Goal: Register for event/course

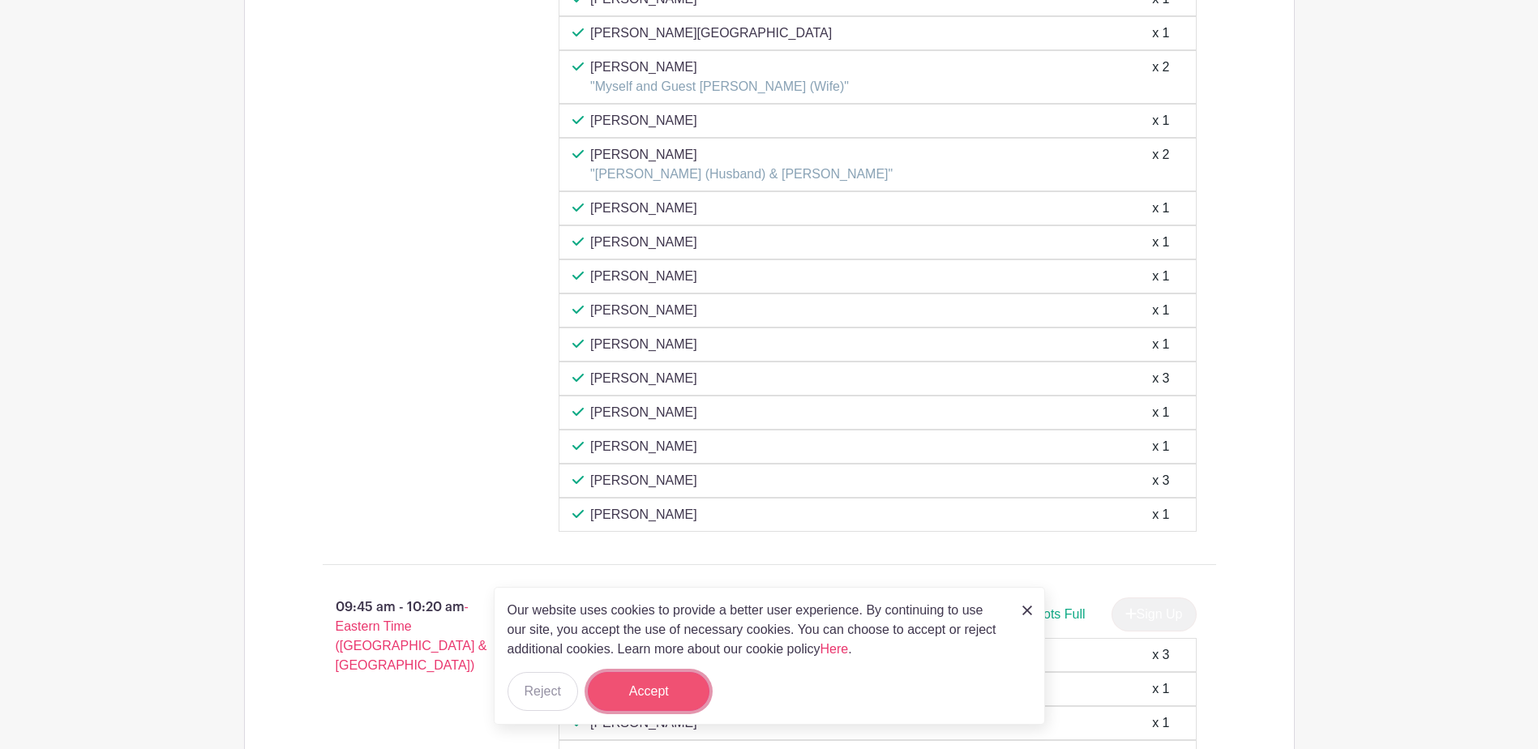
click at [669, 687] on button "Accept" at bounding box center [649, 691] width 122 height 39
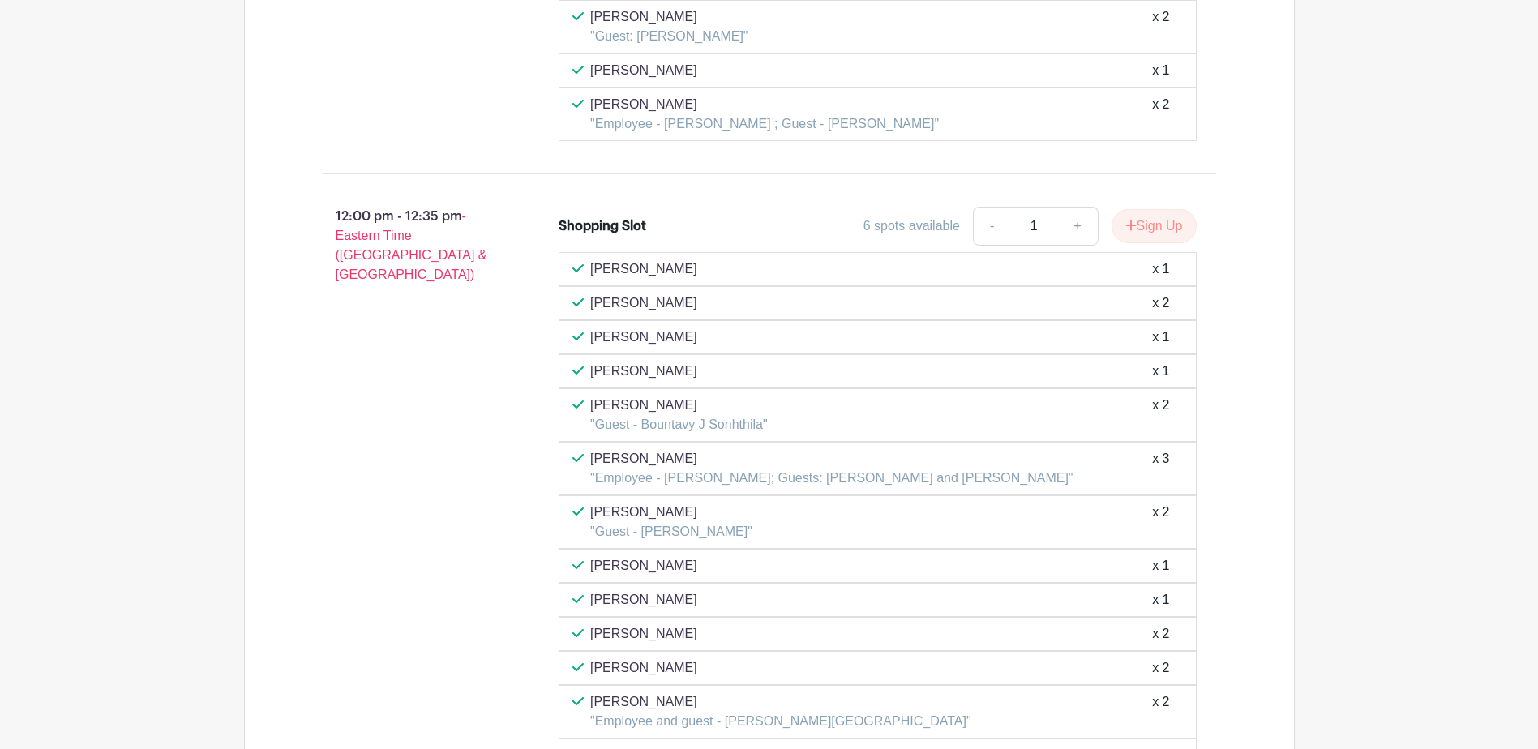
scroll to position [5269, 0]
click at [1158, 221] on button "Sign Up" at bounding box center [1153, 225] width 85 height 34
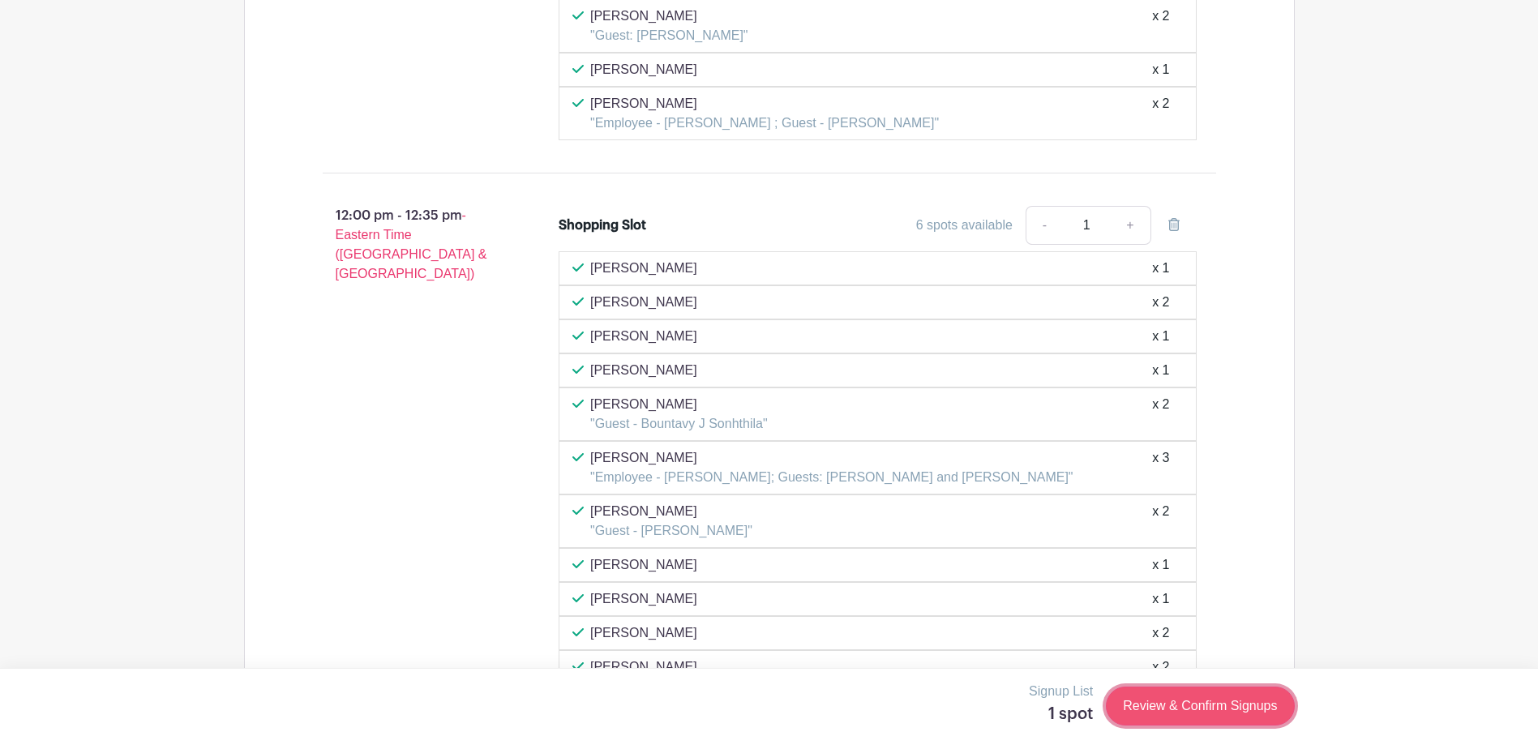
click at [1196, 708] on link "Review & Confirm Signups" at bounding box center [1200, 706] width 188 height 39
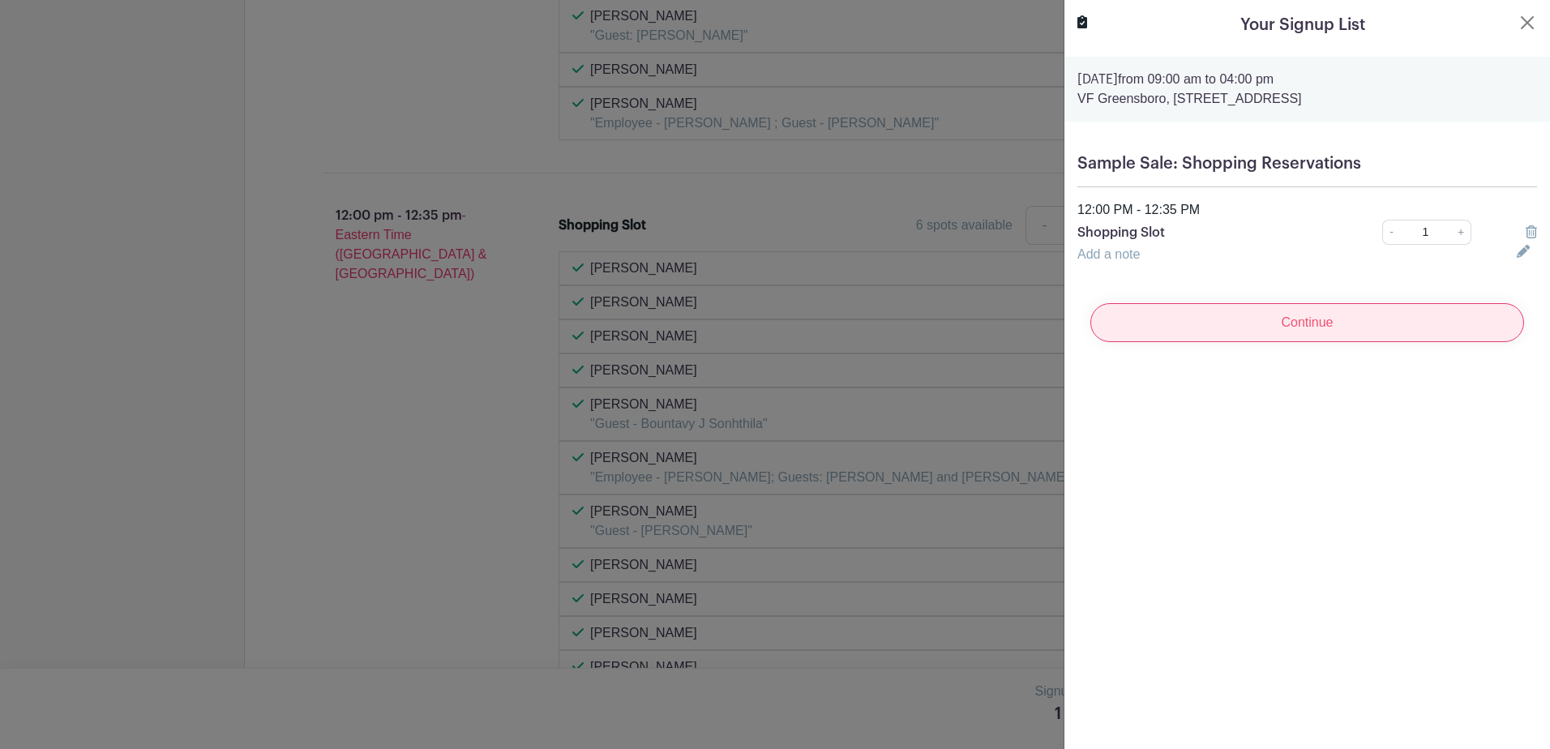
click at [1300, 327] on input "Continue" at bounding box center [1307, 322] width 434 height 39
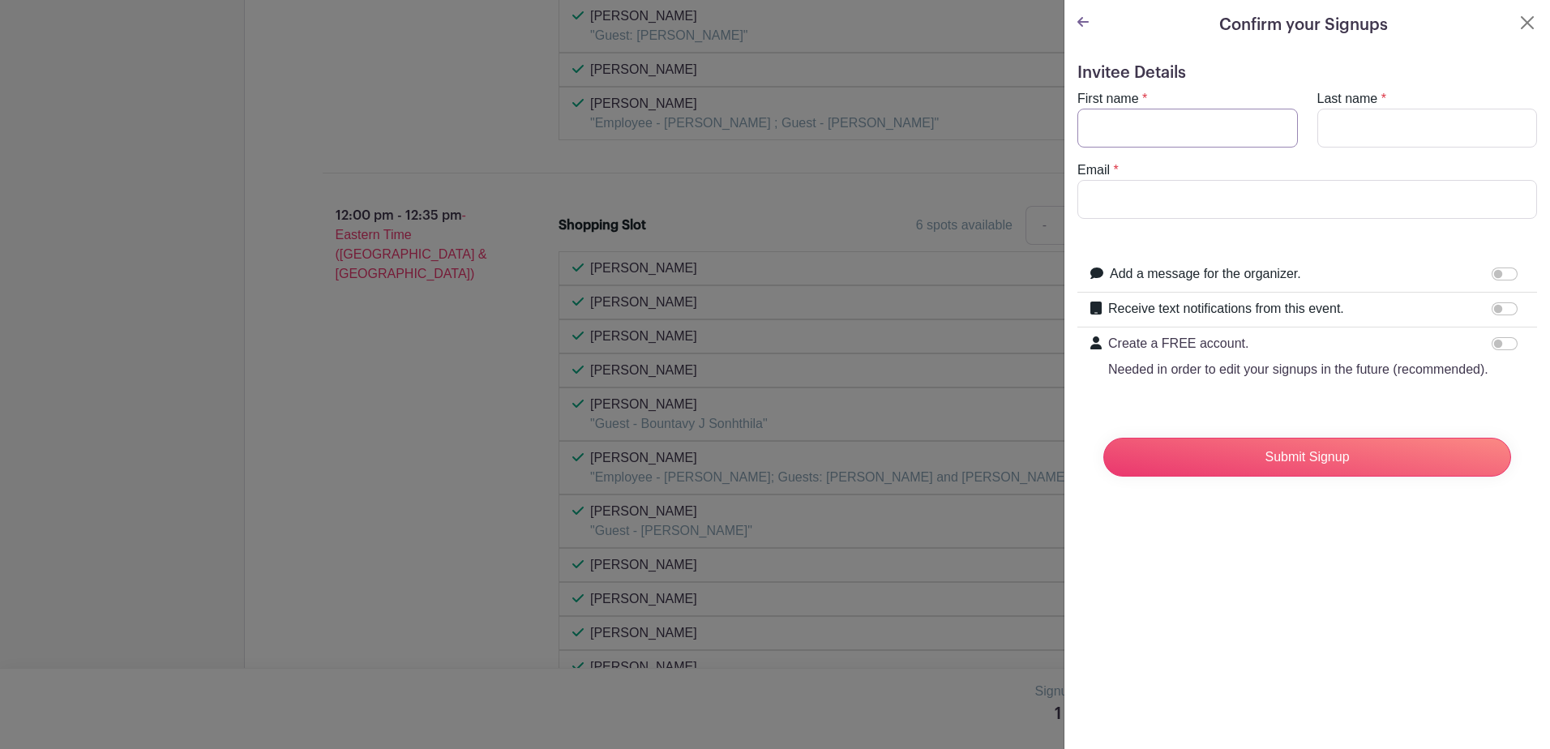
click at [1164, 125] on input "First name" at bounding box center [1187, 128] width 220 height 39
type input "Octavia"
type input "Moore"
type input "octavia_moore@vfc.com"
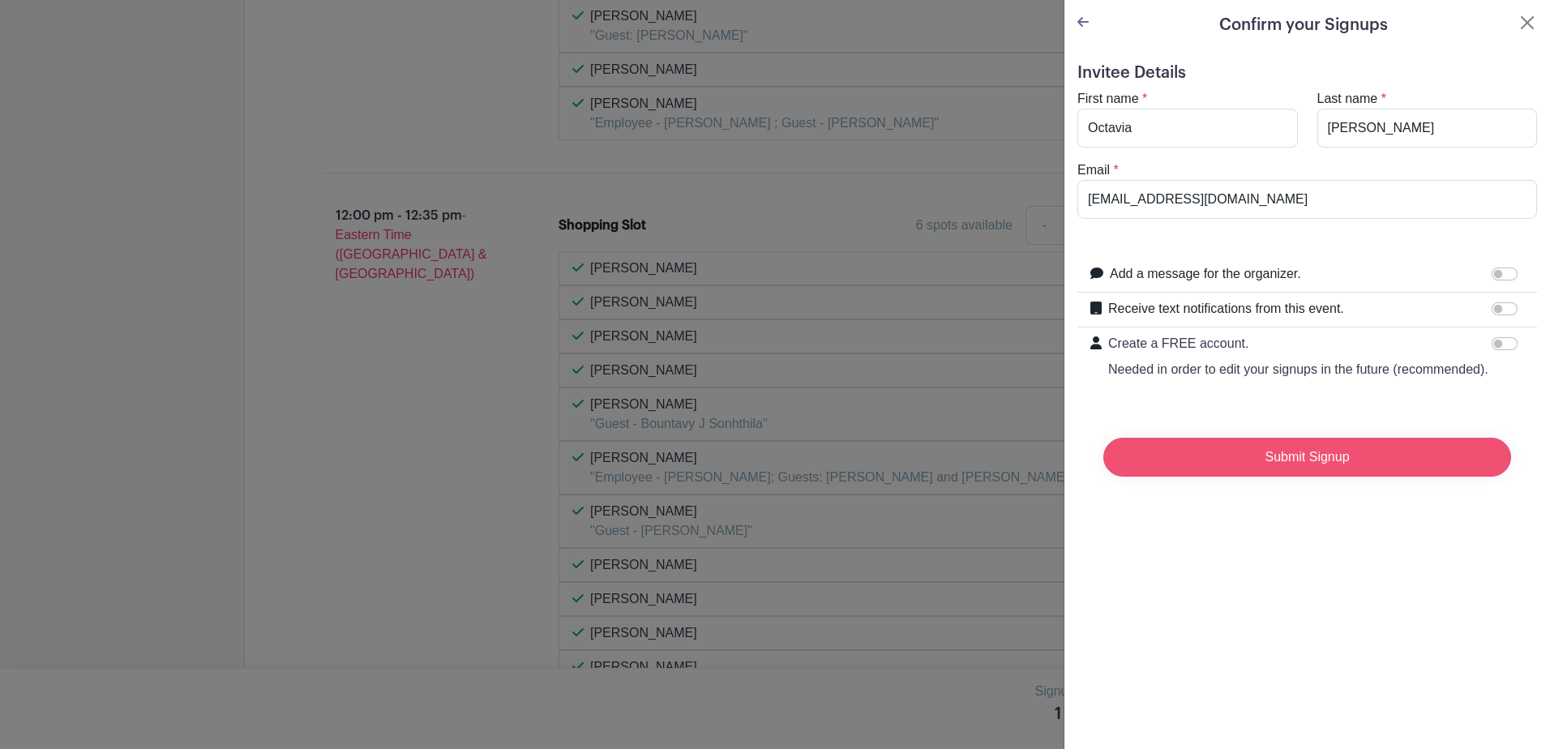
click at [1274, 477] on input "Submit Signup" at bounding box center [1307, 457] width 408 height 39
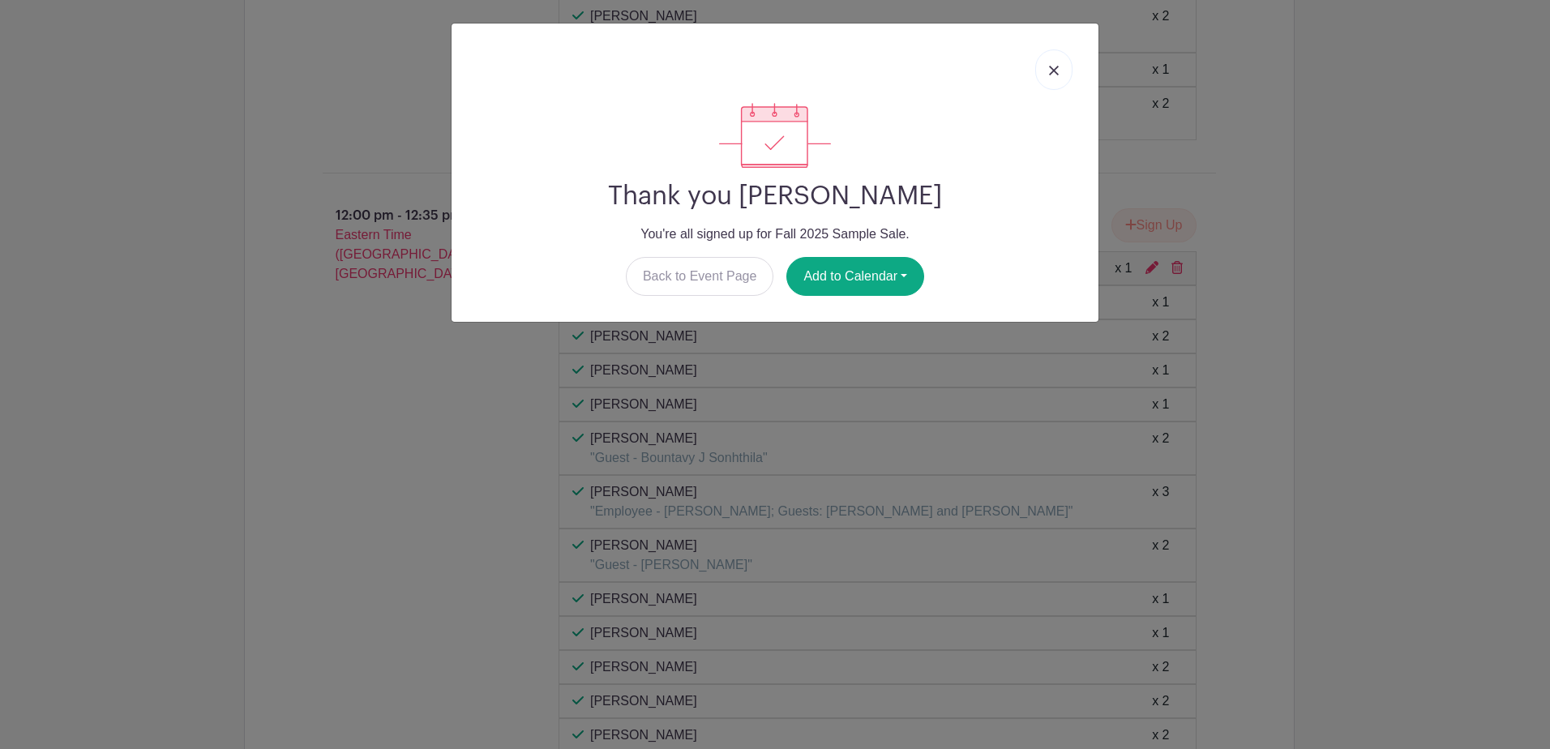
click at [1054, 72] on img at bounding box center [1054, 71] width 10 height 10
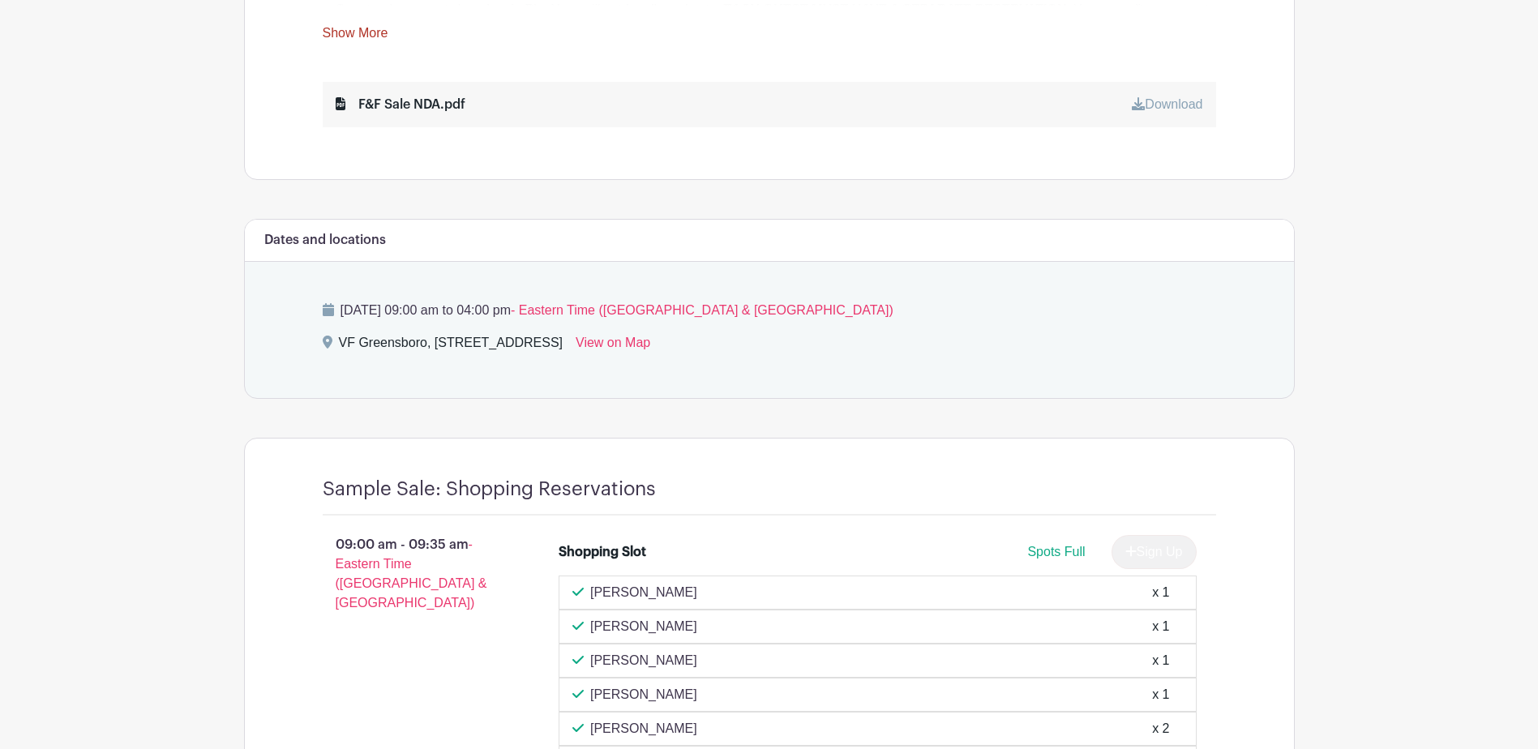
scroll to position [486, 0]
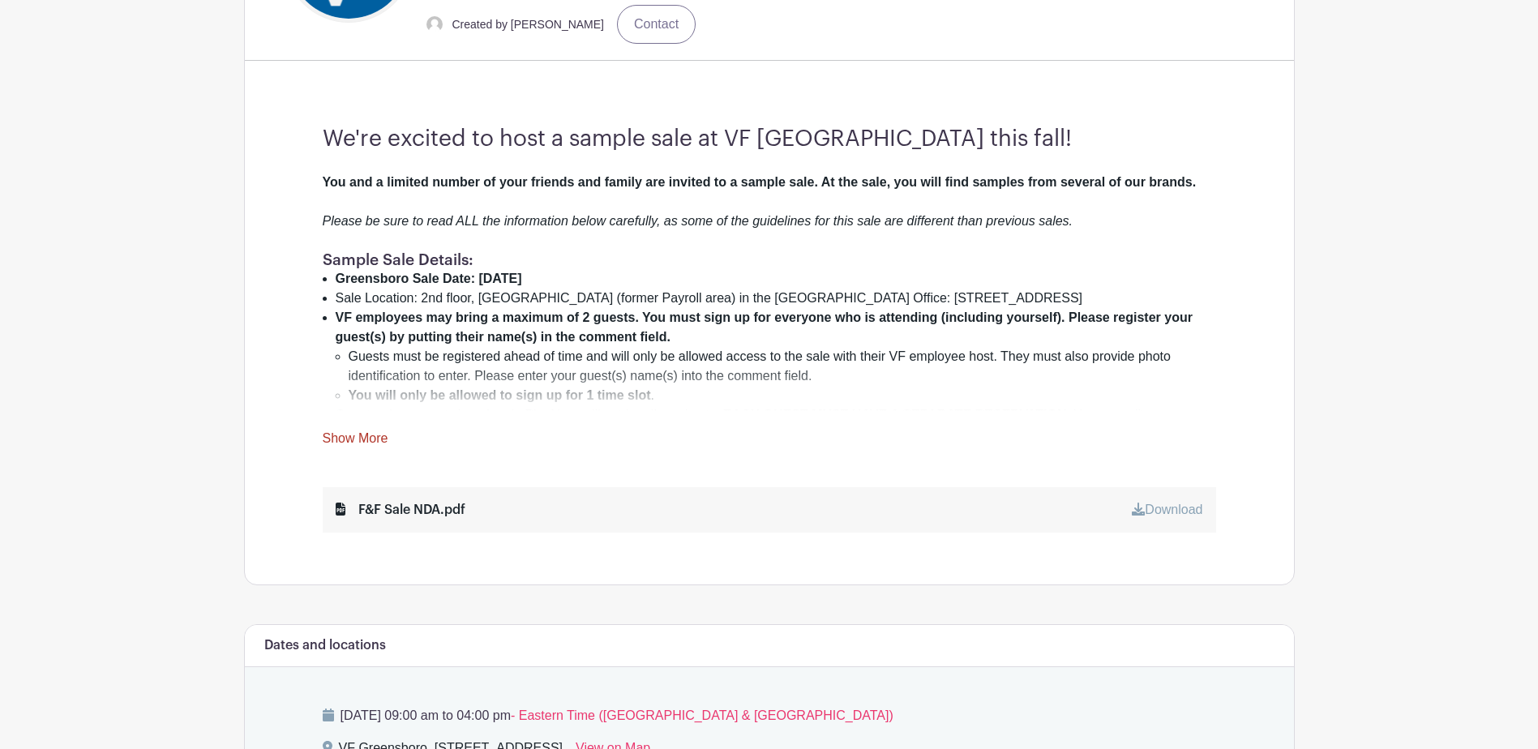
click at [362, 438] on link "Show More" at bounding box center [356, 441] width 66 height 20
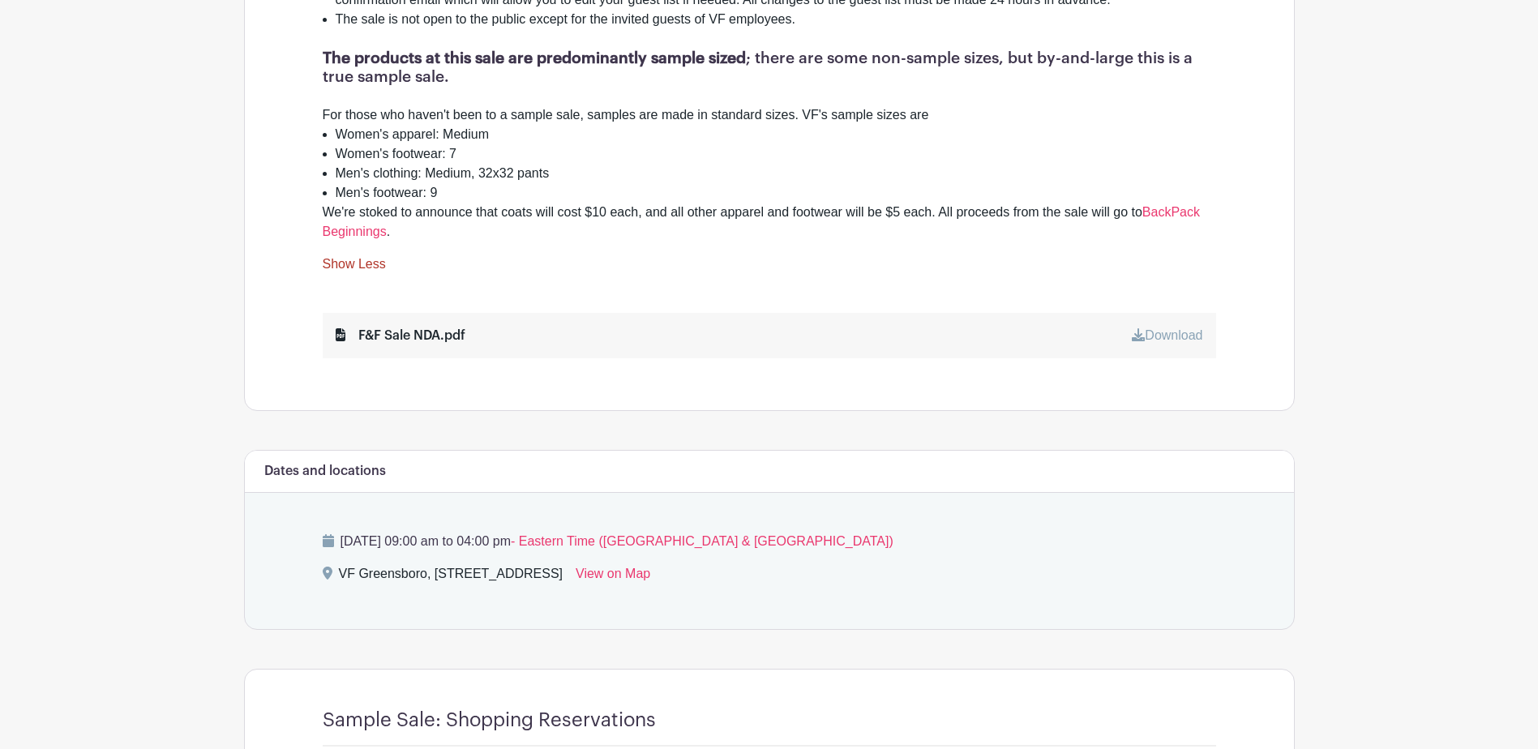
scroll to position [1216, 0]
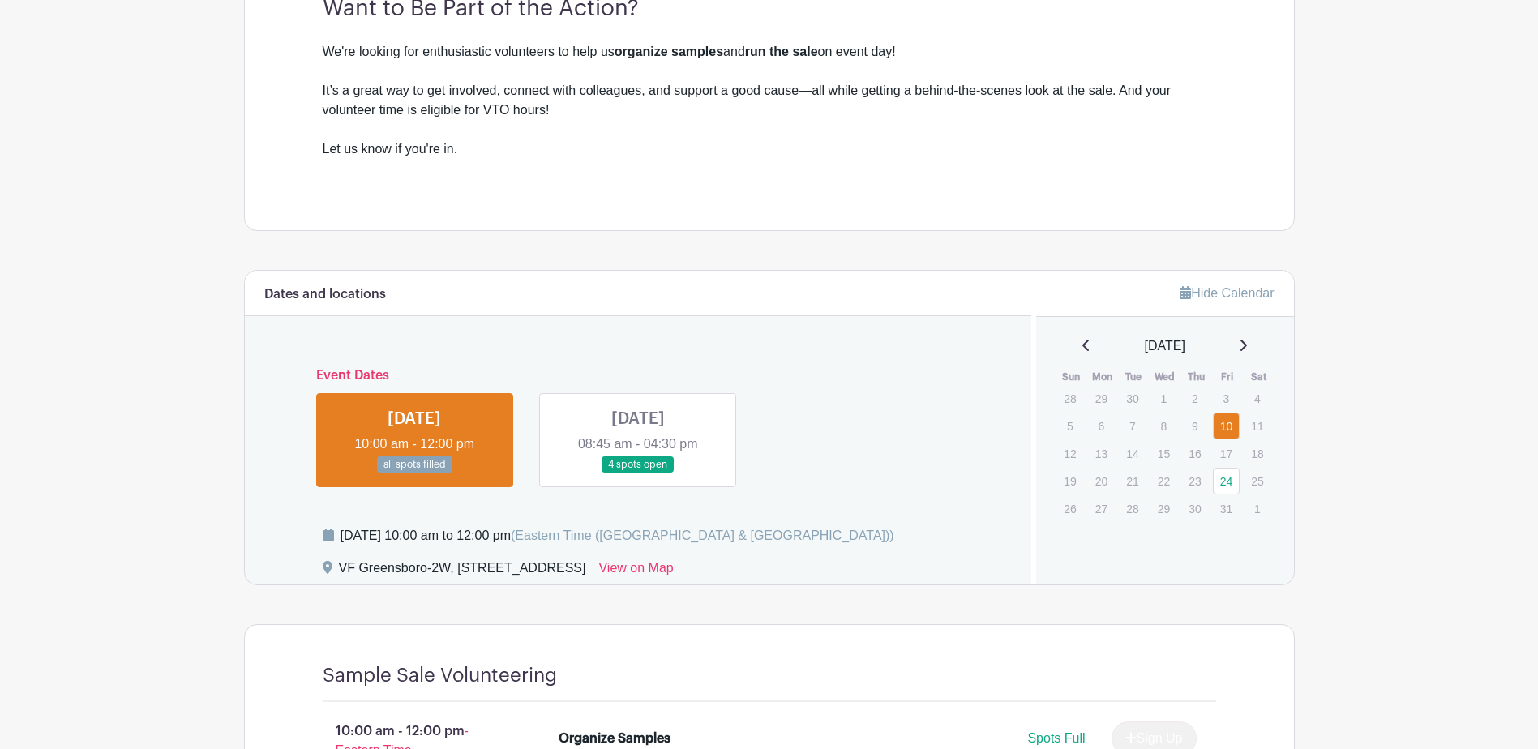
scroll to position [567, 0]
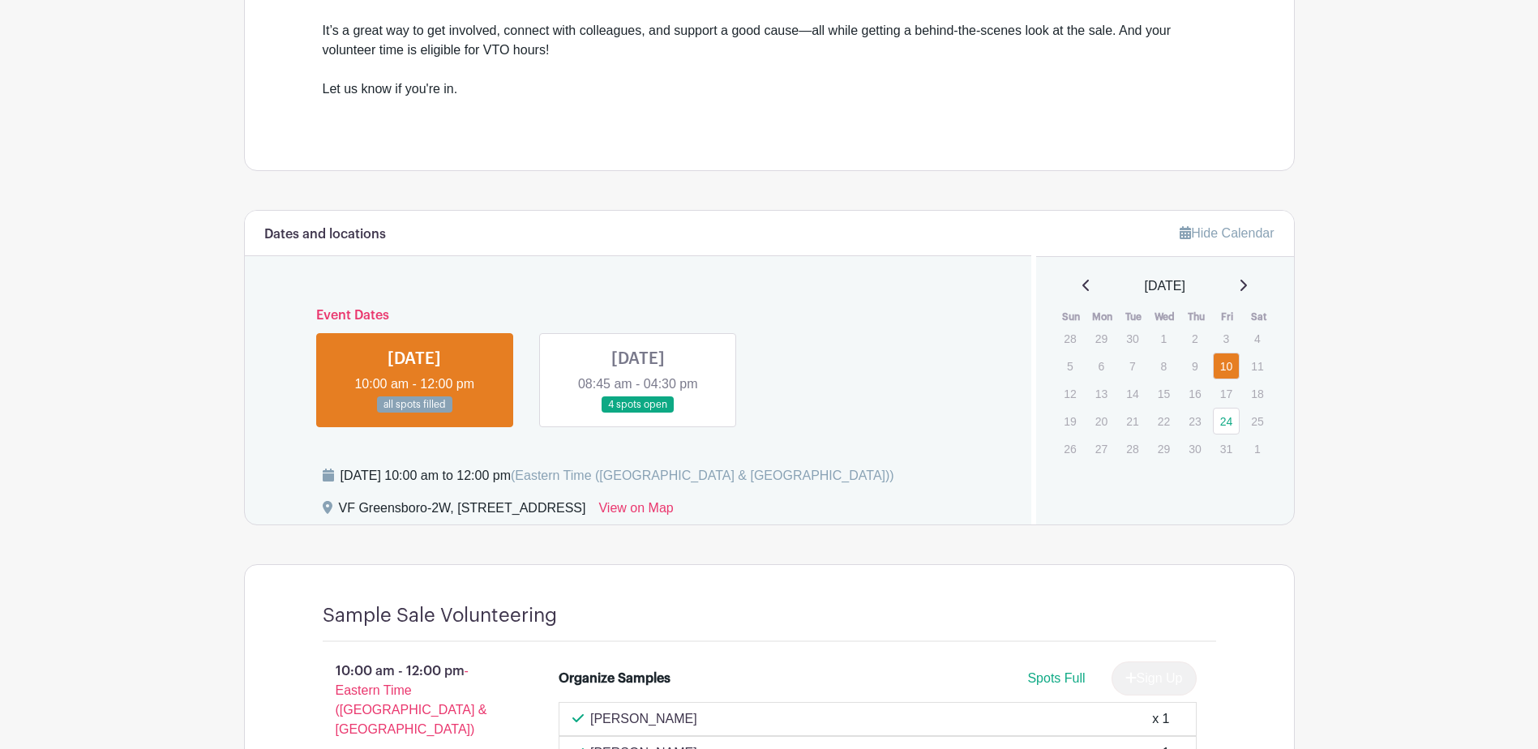
click at [414, 413] on link at bounding box center [414, 413] width 0 height 0
click at [638, 413] on link at bounding box center [638, 413] width 0 height 0
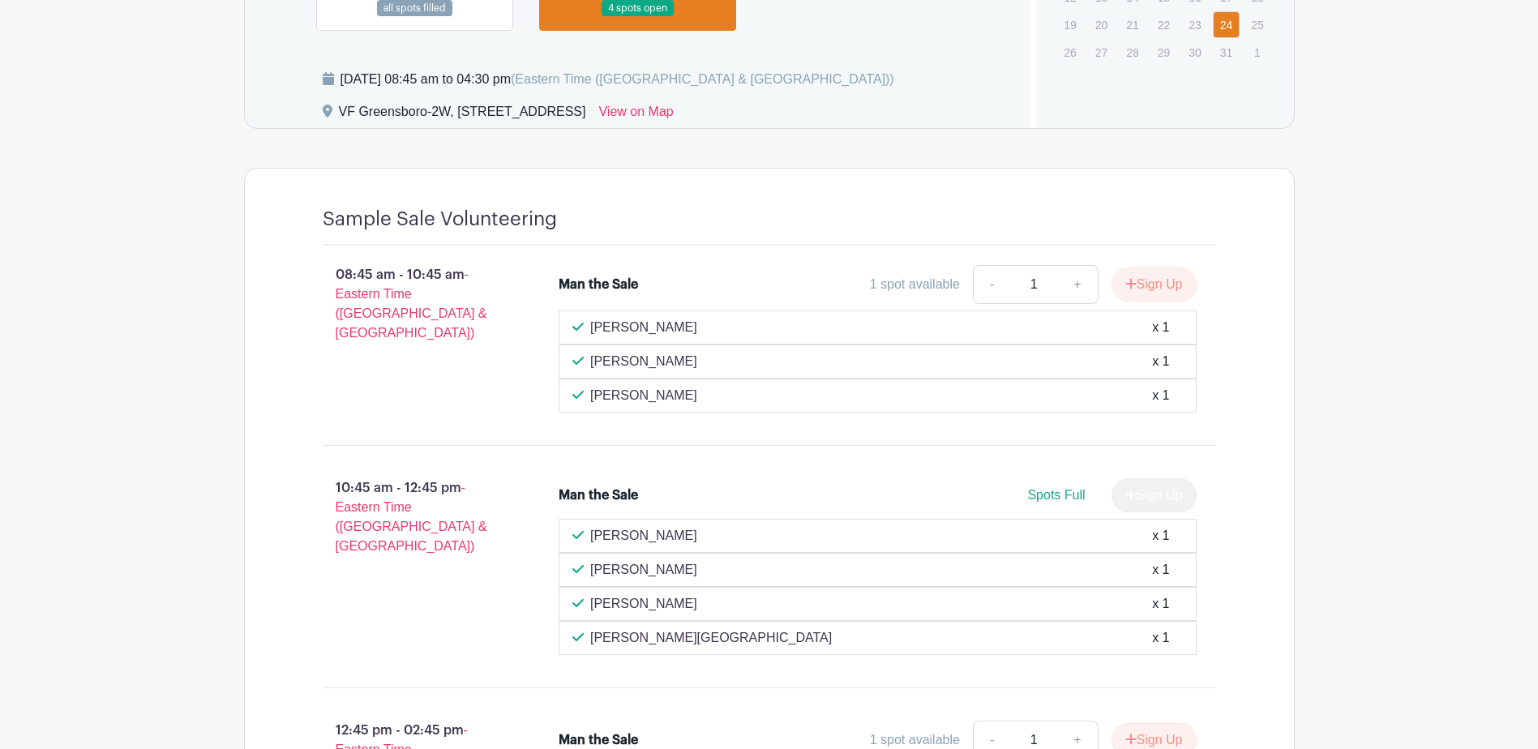
scroll to position [963, 0]
